Goal: Information Seeking & Learning: Learn about a topic

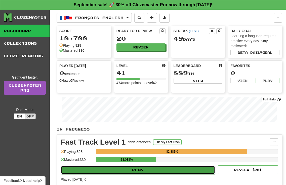
click at [134, 168] on button "Play" at bounding box center [138, 170] width 154 height 9
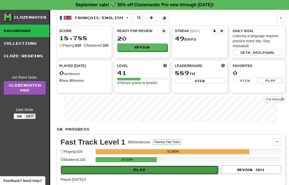
select select "**"
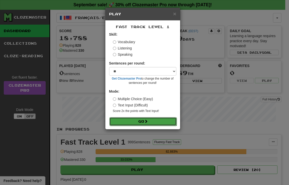
click at [136, 120] on button "Go" at bounding box center [142, 121] width 67 height 9
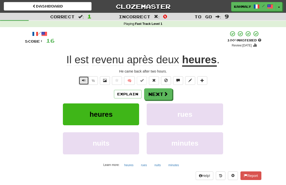
click at [83, 82] on span "Text-to-speech controls" at bounding box center [84, 81] width 4 height 4
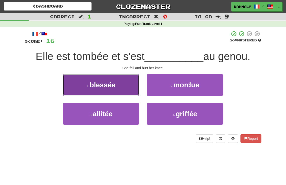
click at [118, 88] on button "1 . blessée" at bounding box center [101, 85] width 76 height 22
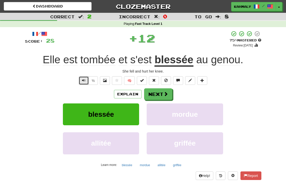
click at [80, 80] on button "Text-to-speech controls" at bounding box center [84, 80] width 10 height 9
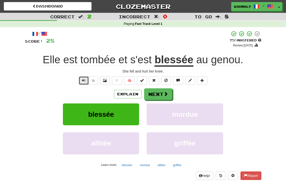
click at [80, 80] on button "Text-to-speech controls" at bounding box center [84, 80] width 10 height 9
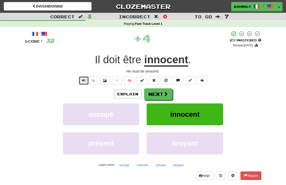
click at [82, 82] on span "Text-to-speech controls" at bounding box center [84, 81] width 4 height 4
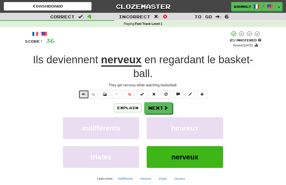
click at [83, 94] on span "Text-to-speech controls" at bounding box center [84, 94] width 4 height 4
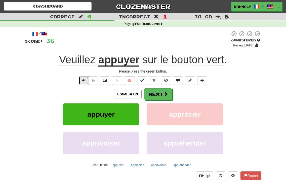
click at [82, 82] on button "Text-to-speech controls" at bounding box center [84, 80] width 10 height 9
click at [82, 82] on span "Text-to-speech controls" at bounding box center [84, 81] width 4 height 4
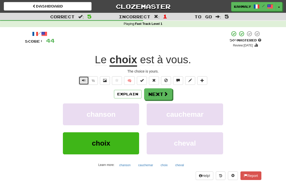
click at [79, 79] on button "Text-to-speech controls" at bounding box center [84, 80] width 10 height 9
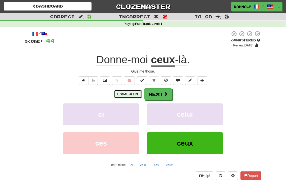
click at [118, 94] on button "Explain" at bounding box center [128, 94] width 28 height 9
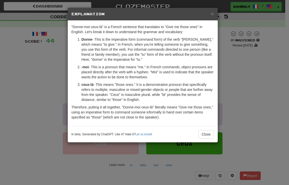
click at [24, 92] on div "× Explanation "Donne-moi ceux-là" is a French sentence that translates to "Give…" at bounding box center [144, 92] width 289 height 185
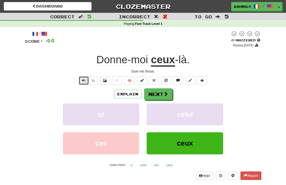
click at [84, 83] on button "Text-to-speech controls" at bounding box center [84, 80] width 10 height 9
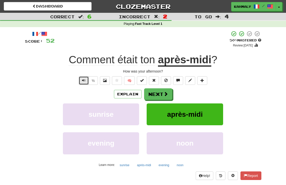
click at [84, 80] on span "Text-to-speech controls" at bounding box center [84, 81] width 4 height 4
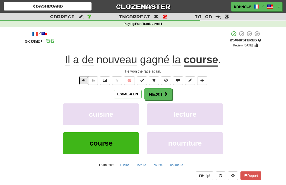
click at [83, 81] on span "Text-to-speech controls" at bounding box center [84, 81] width 4 height 4
click at [81, 83] on button "Text-to-speech controls" at bounding box center [84, 80] width 10 height 9
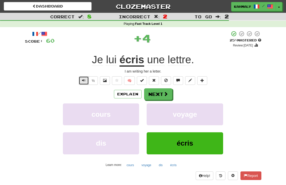
click at [83, 81] on span "Text-to-speech controls" at bounding box center [84, 81] width 4 height 4
click at [82, 81] on span "Text-to-speech controls" at bounding box center [84, 81] width 4 height 4
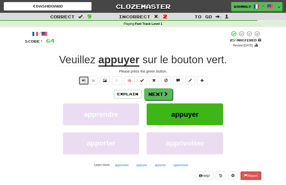
click at [85, 79] on button "Text-to-speech controls" at bounding box center [84, 80] width 10 height 9
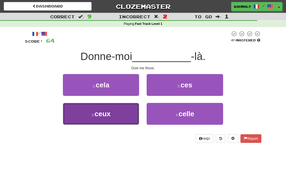
click at [101, 112] on span "ceux" at bounding box center [102, 114] width 16 height 8
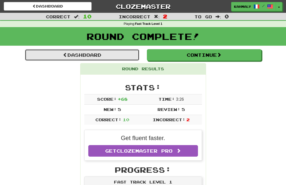
click at [72, 56] on link "Dashboard" at bounding box center [82, 55] width 114 height 12
